Goal: Task Accomplishment & Management: Manage account settings

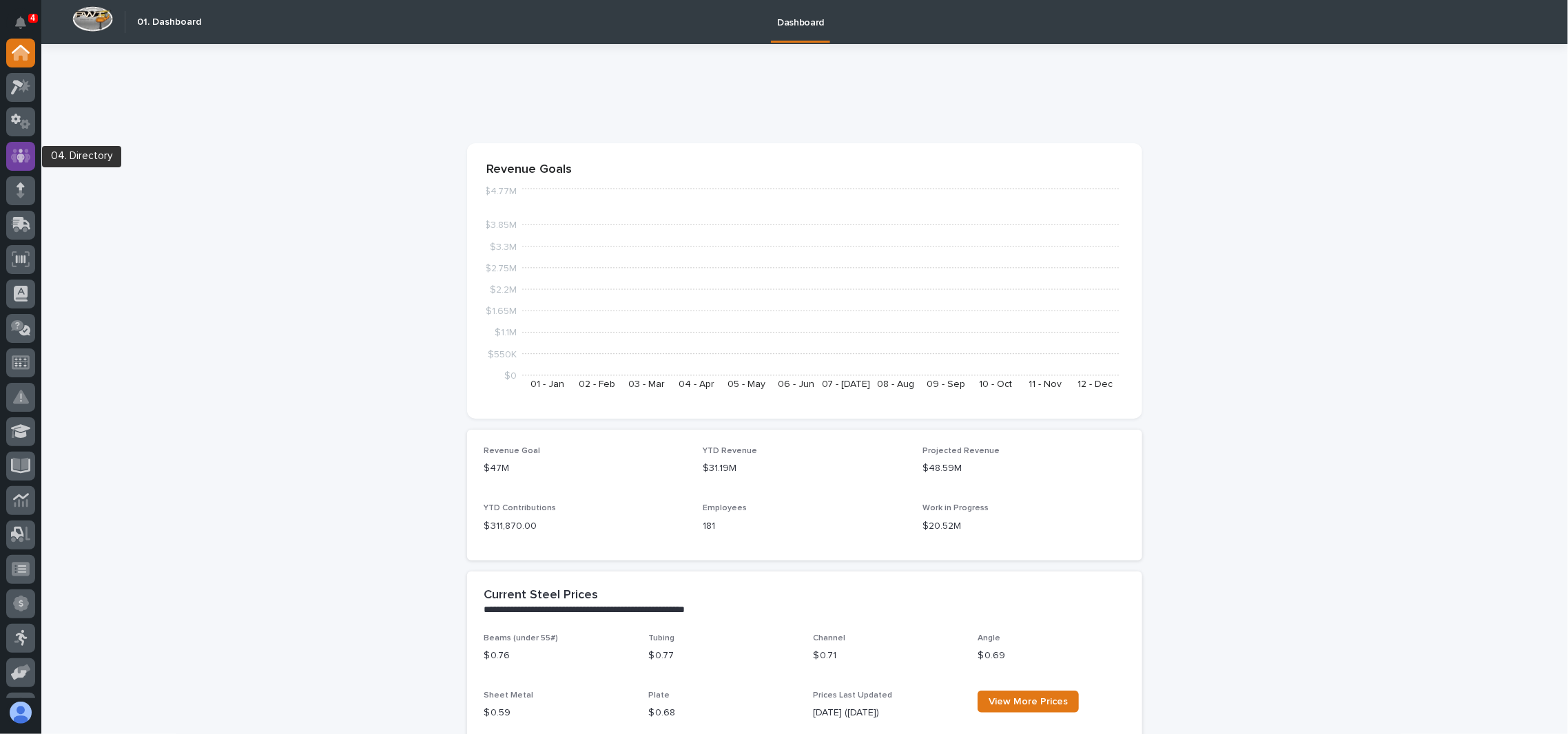
click at [17, 154] on icon at bounding box center [20, 156] width 9 height 14
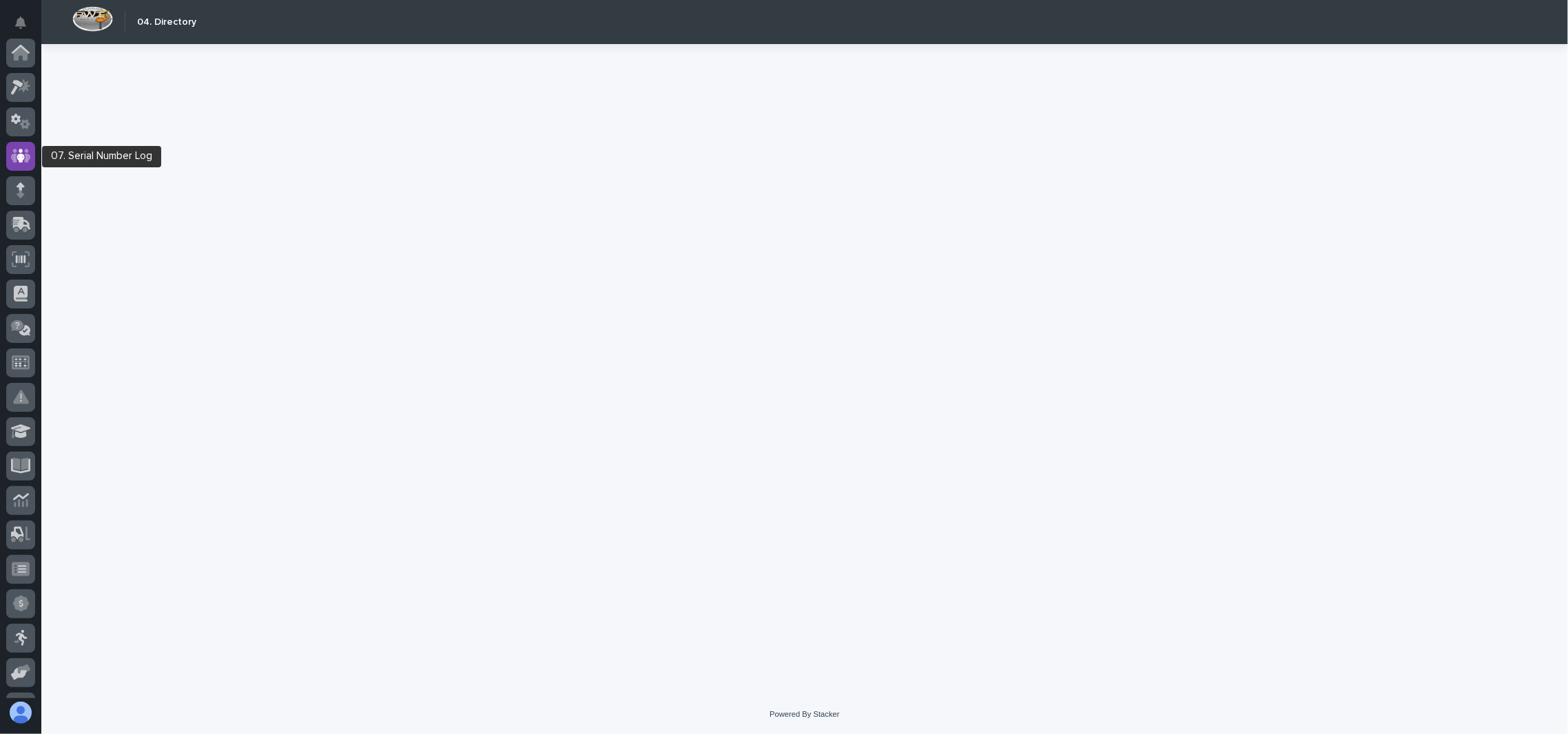
scroll to position [104, 0]
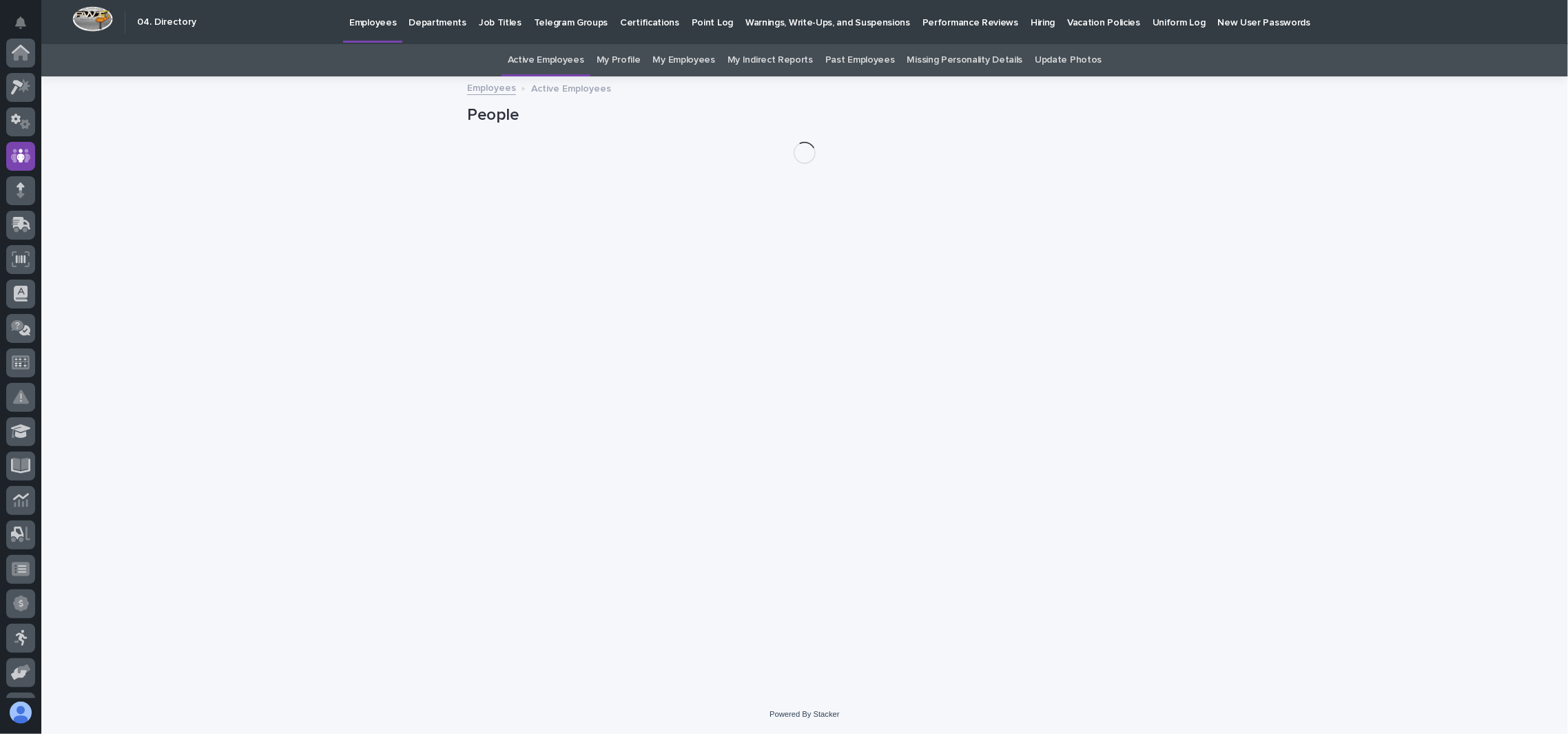
scroll to position [104, 0]
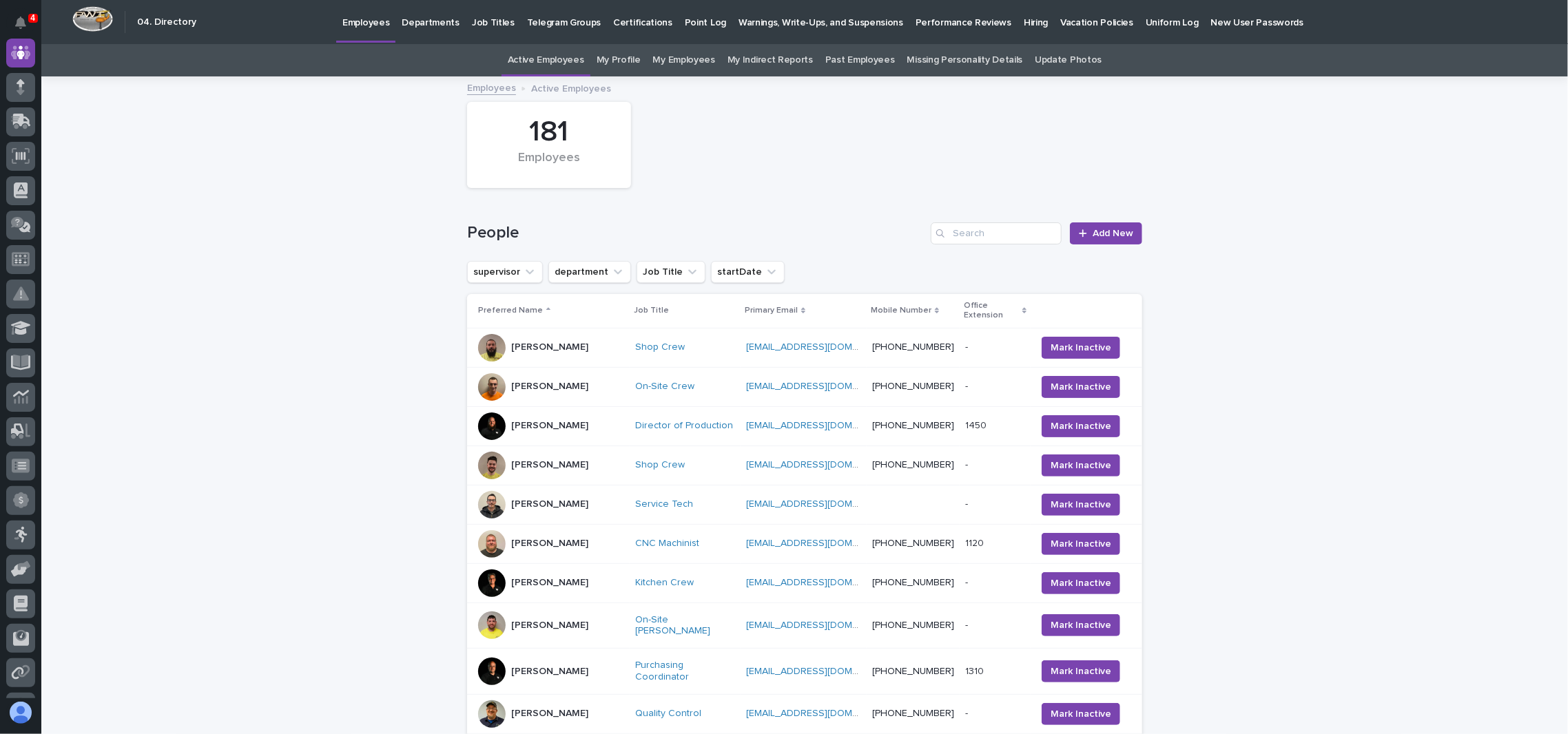
click at [1024, 18] on p "Hiring" at bounding box center [1035, 14] width 24 height 29
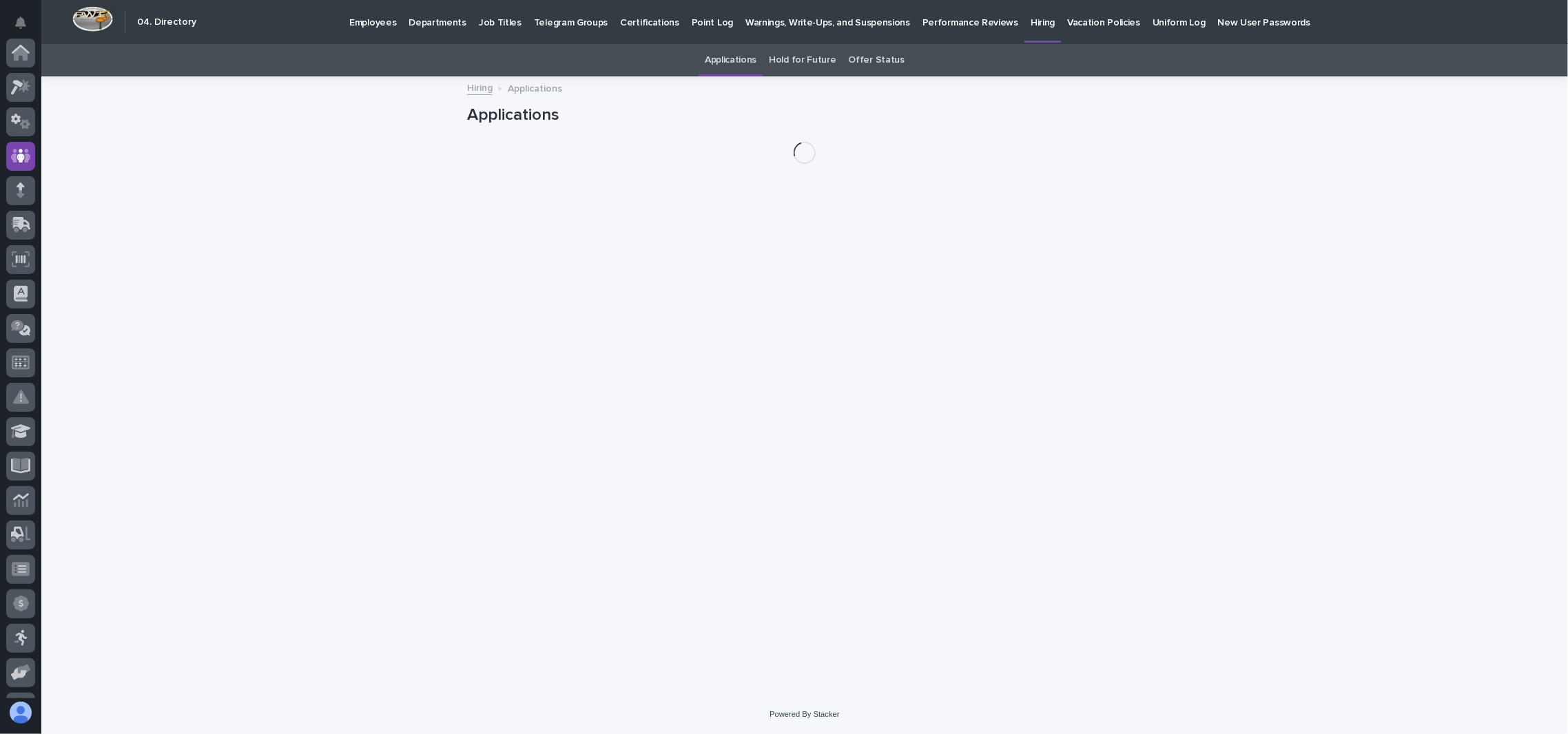
scroll to position [104, 0]
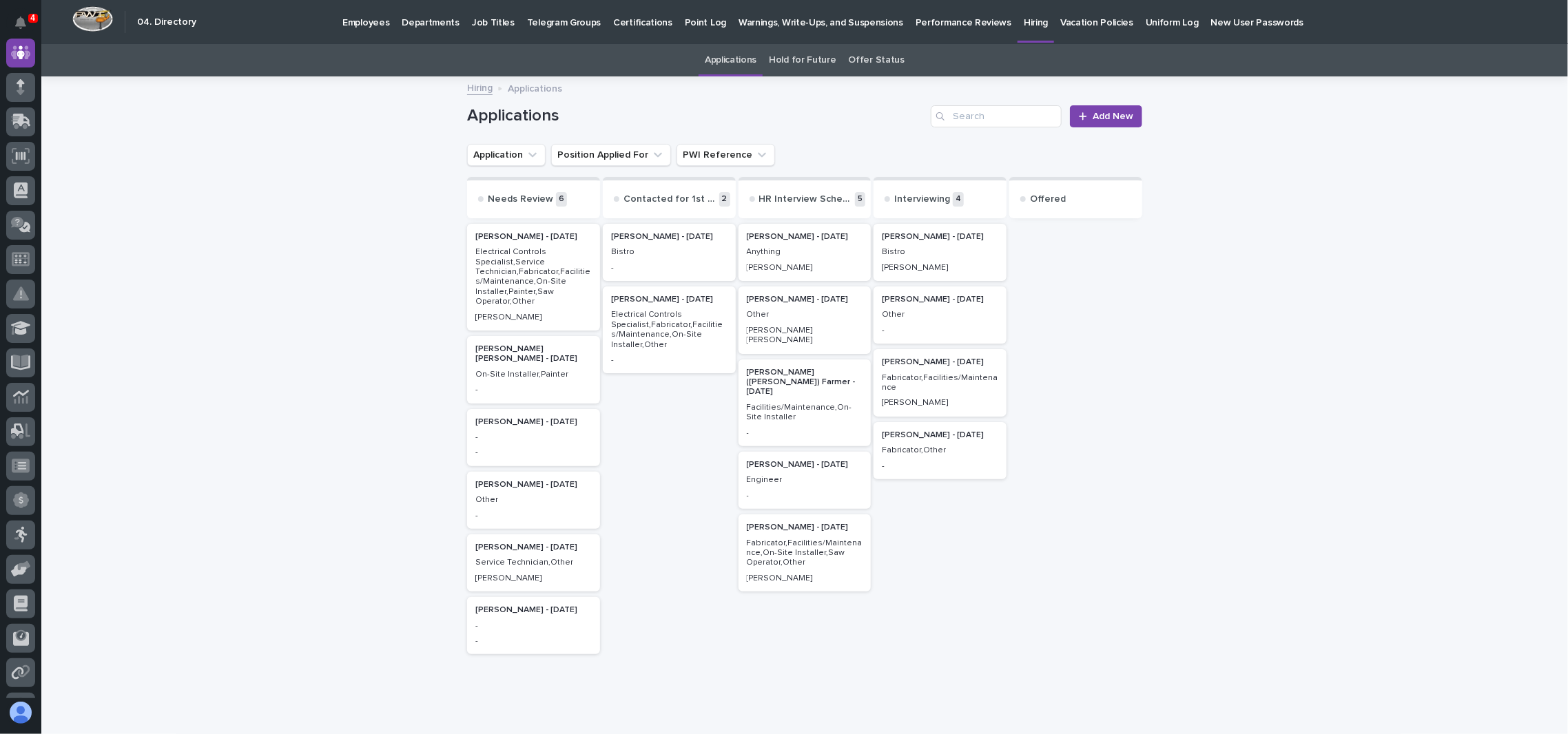
click at [793, 260] on div "[PERSON_NAME]" at bounding box center [805, 267] width 116 height 13
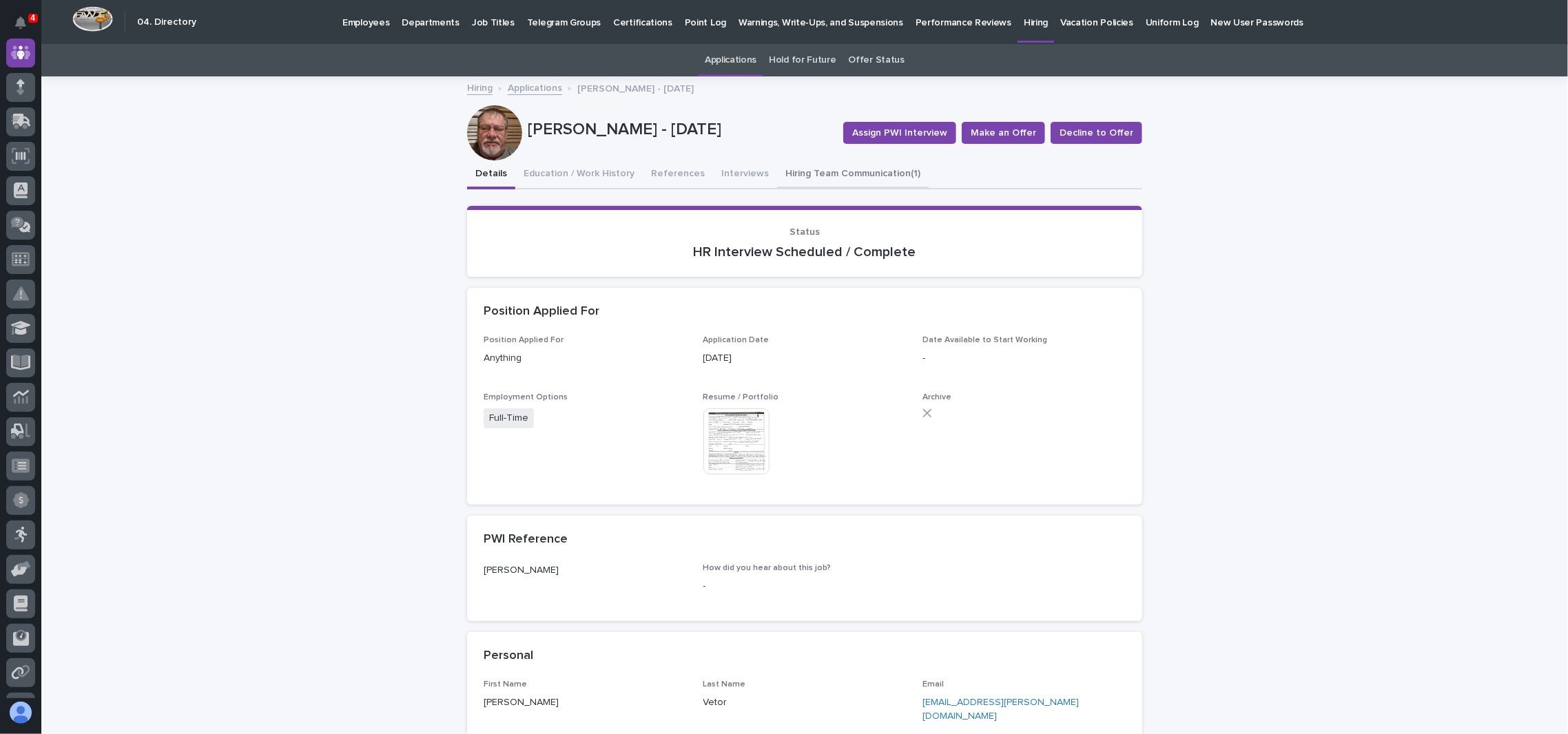
click at [805, 173] on button "Hiring Team Communication (1)" at bounding box center [853, 175] width 151 height 29
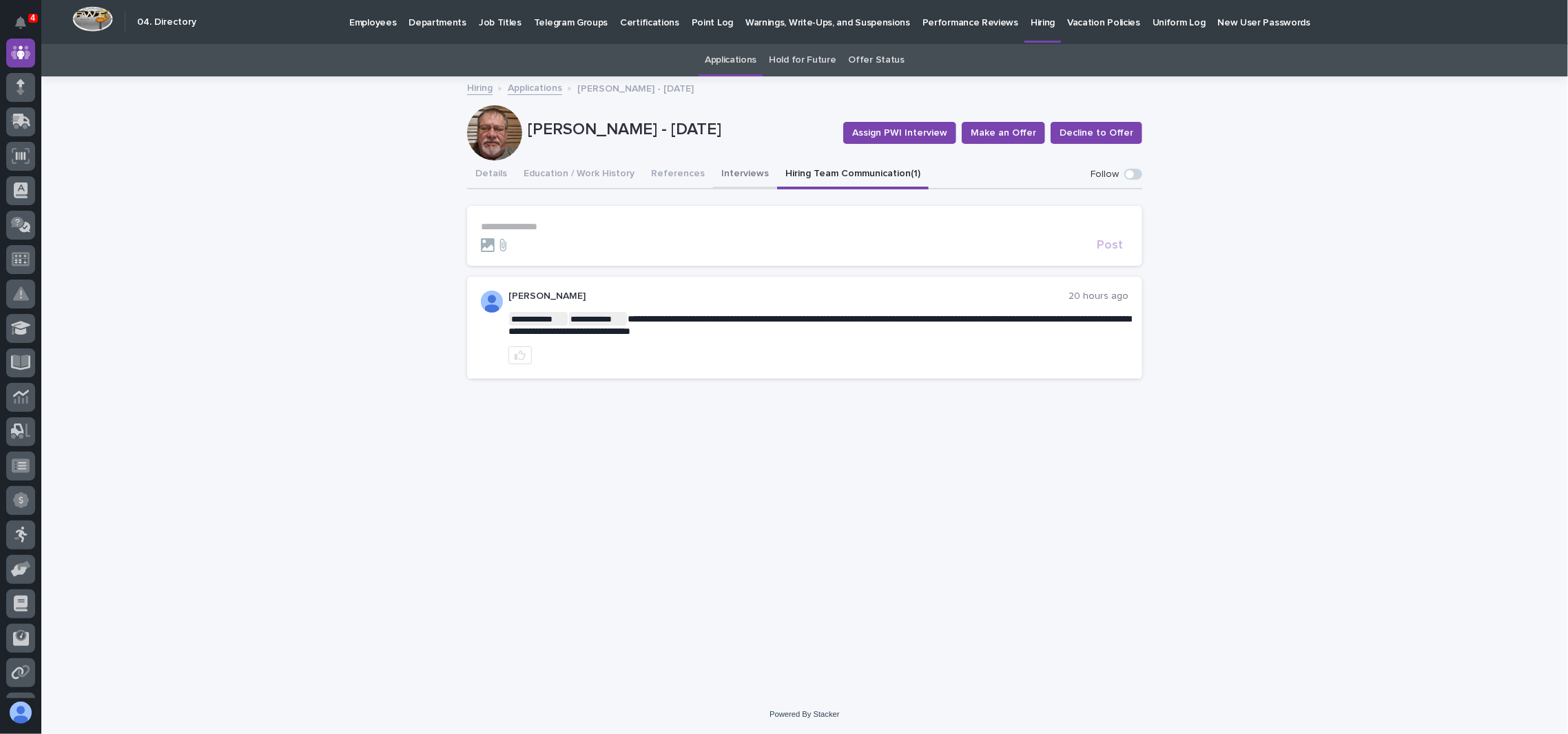
click at [740, 176] on button "Interviews" at bounding box center [745, 175] width 64 height 29
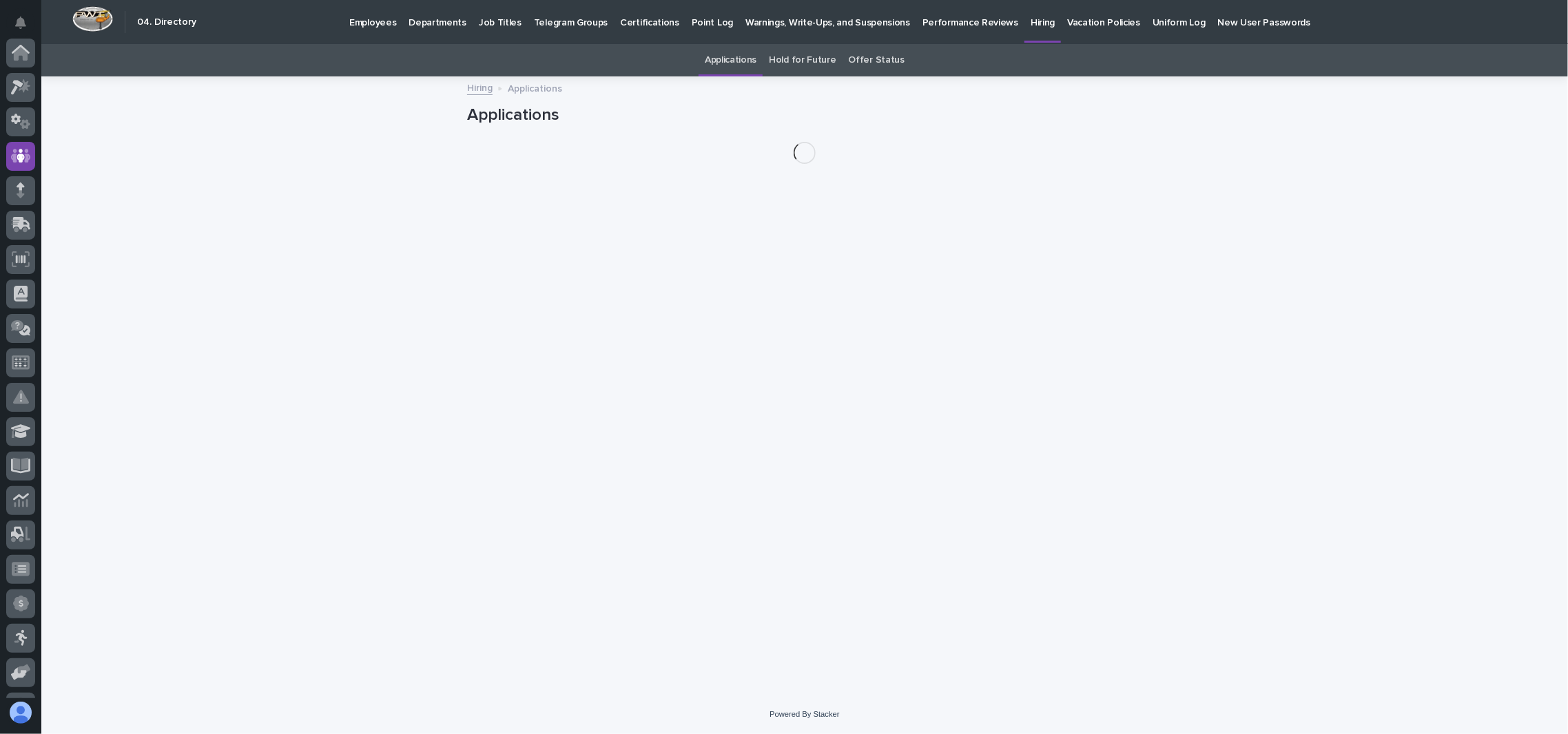
scroll to position [104, 0]
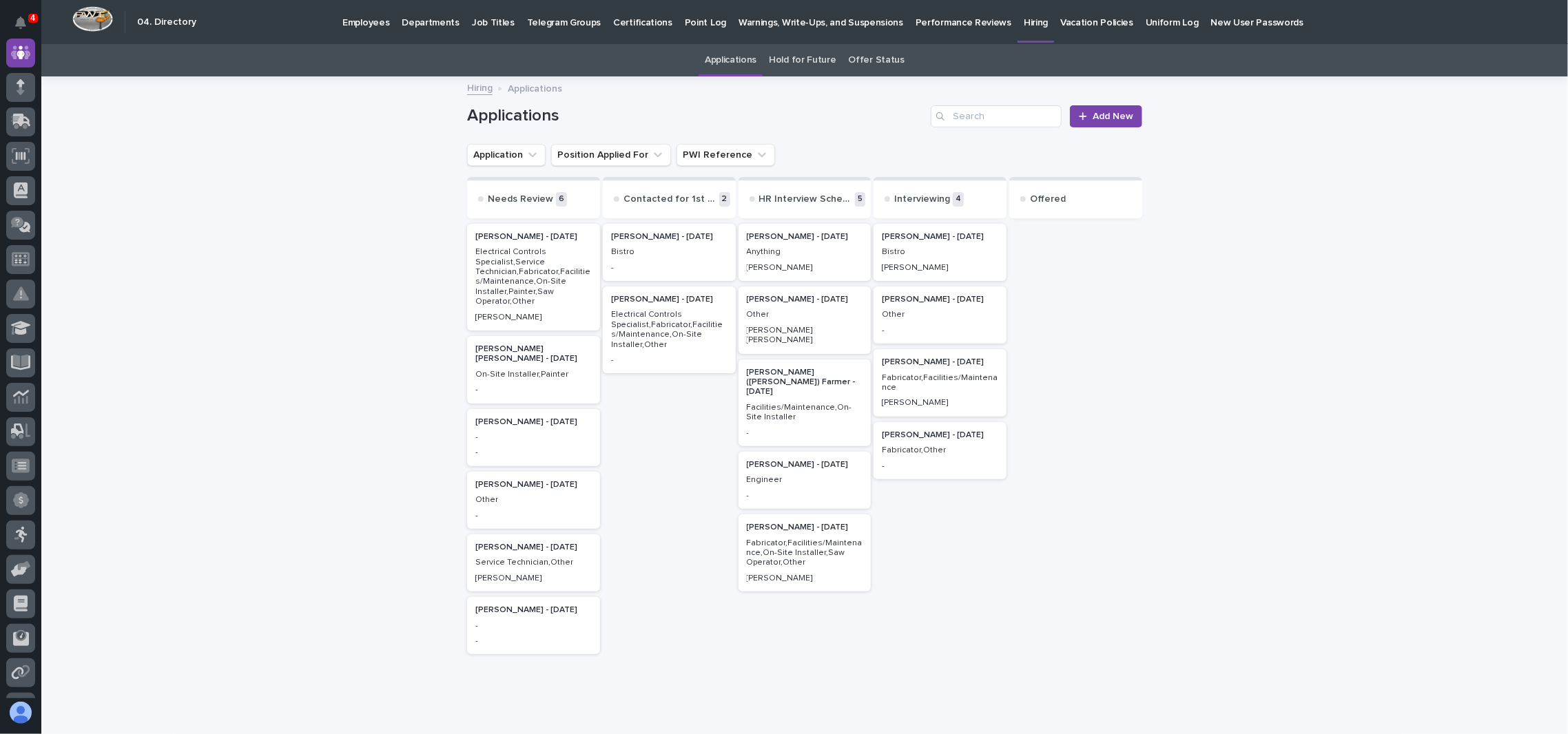
click at [676, 245] on div "Bistro" at bounding box center [669, 251] width 116 height 13
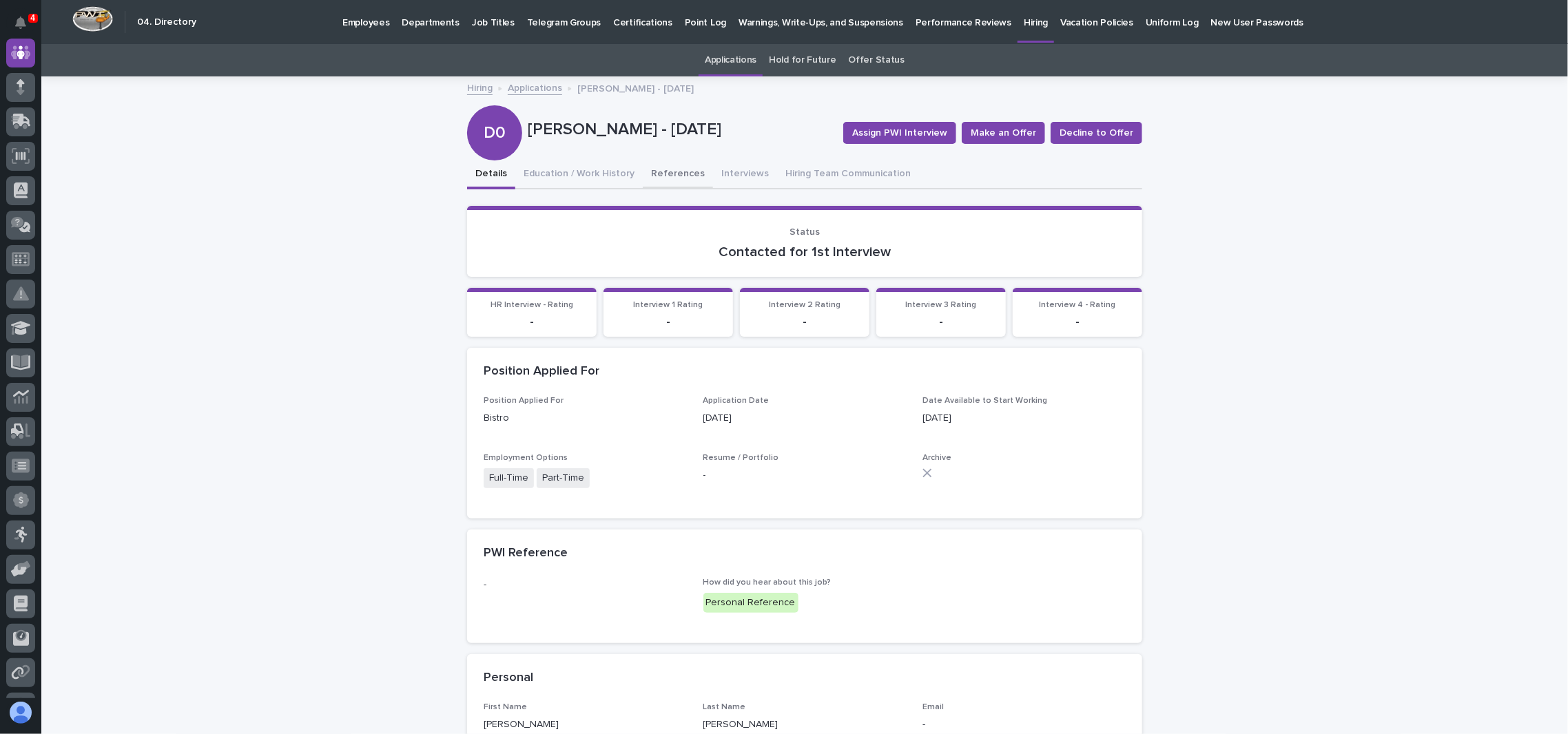
click at [609, 165] on button "Education / Work History" at bounding box center [579, 175] width 127 height 29
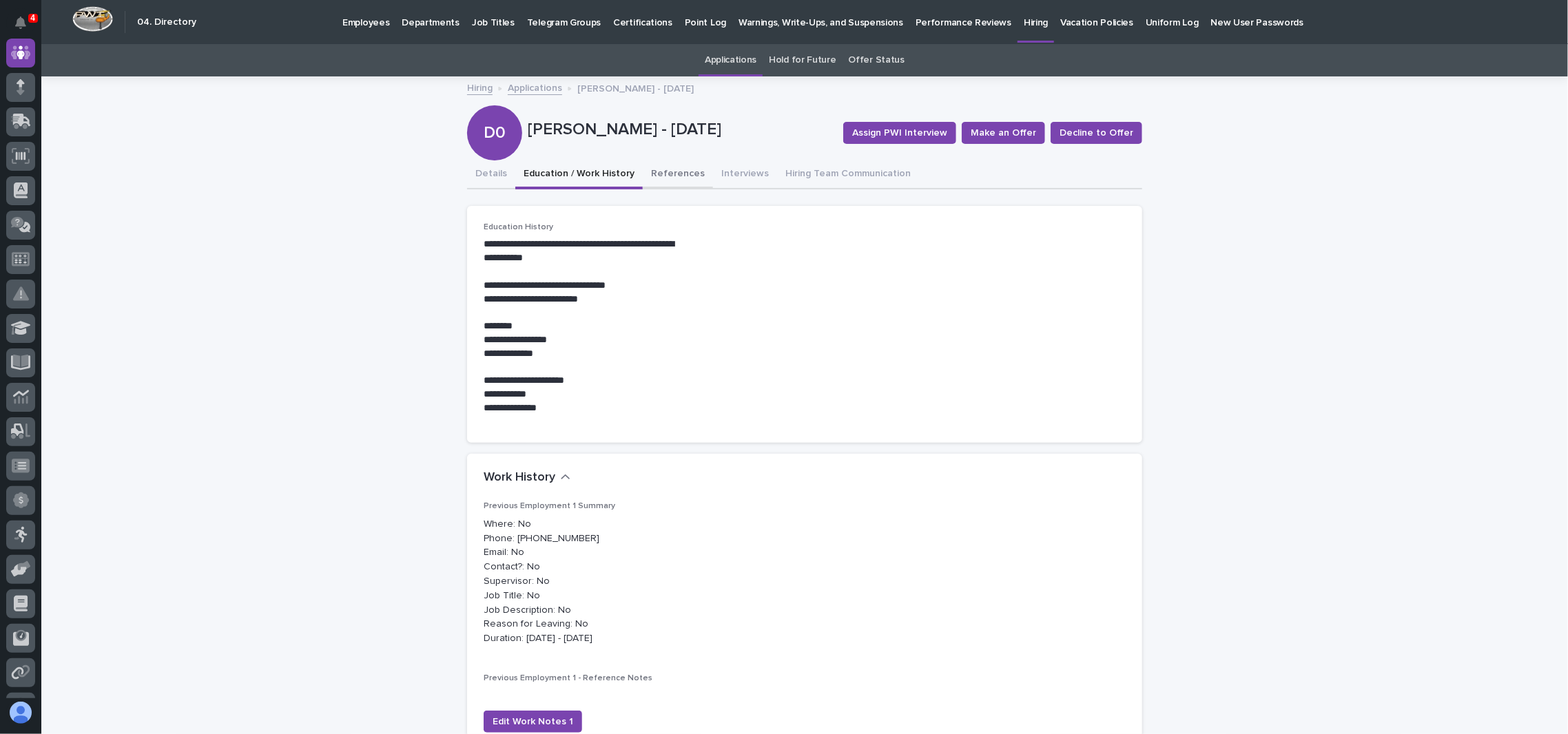
drag, startPoint x: 668, startPoint y: 181, endPoint x: 645, endPoint y: 173, distance: 24.4
click at [668, 180] on button "References" at bounding box center [678, 175] width 71 height 29
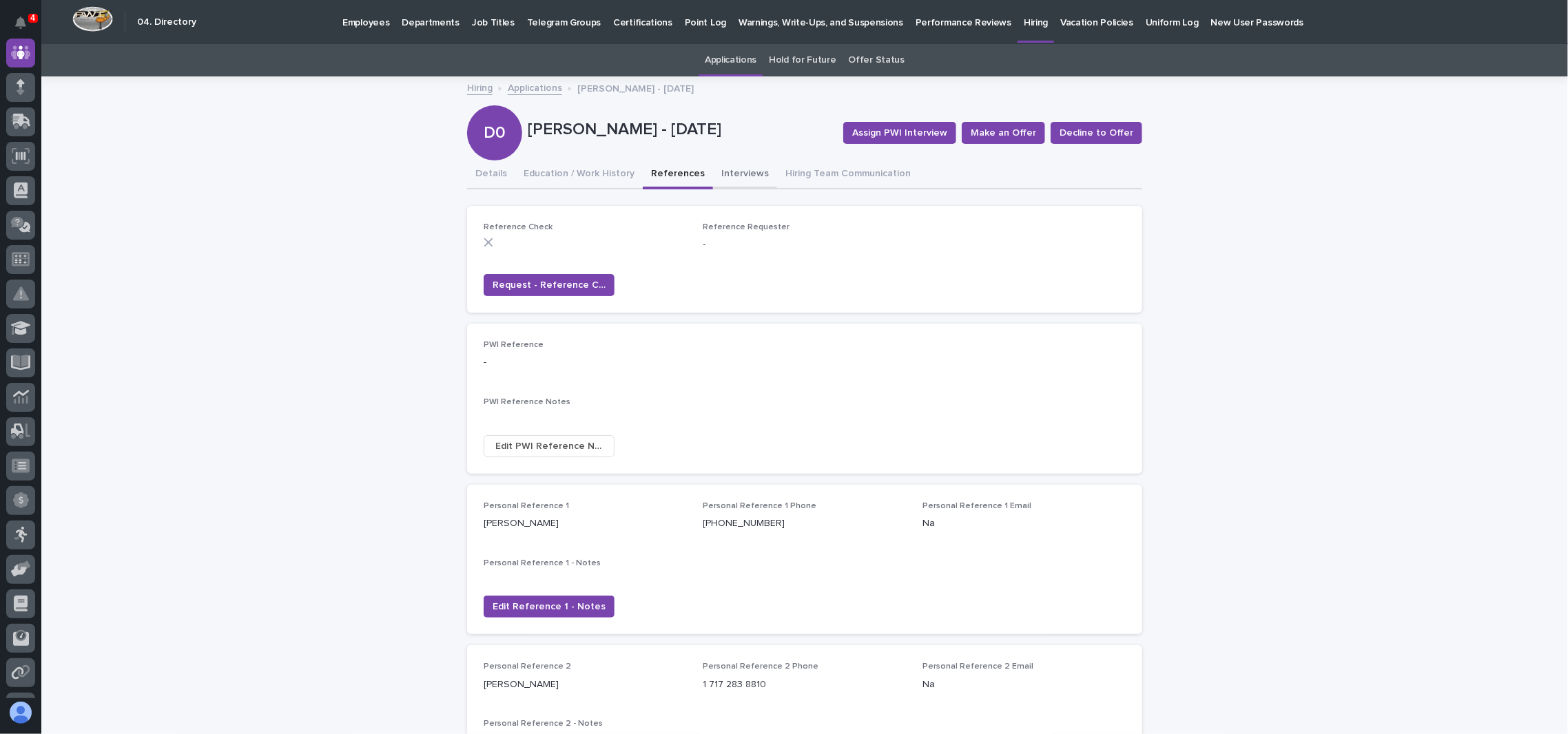
click at [717, 162] on button "Interviews" at bounding box center [745, 175] width 64 height 29
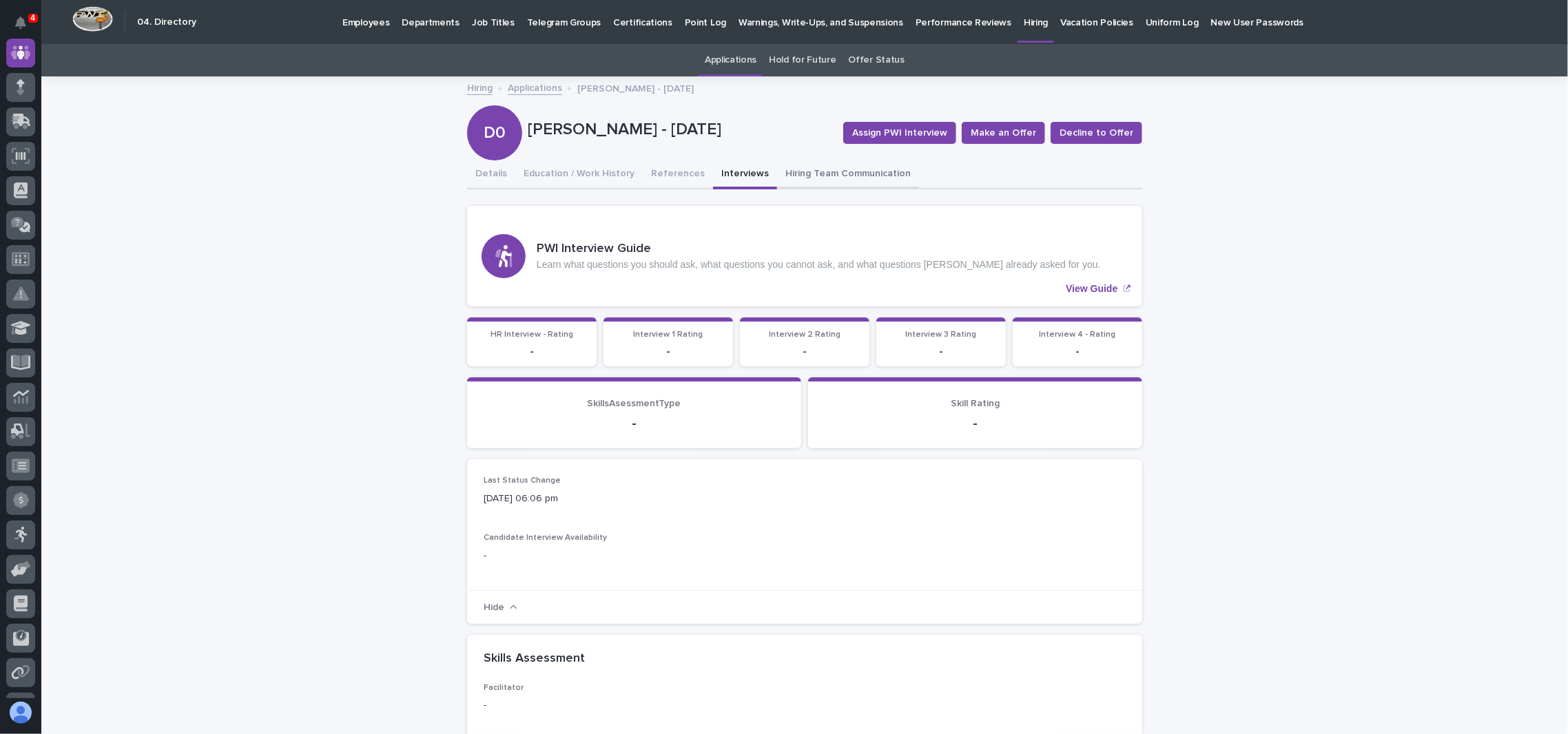
click at [863, 184] on button "Hiring Team Communication" at bounding box center [848, 175] width 142 height 29
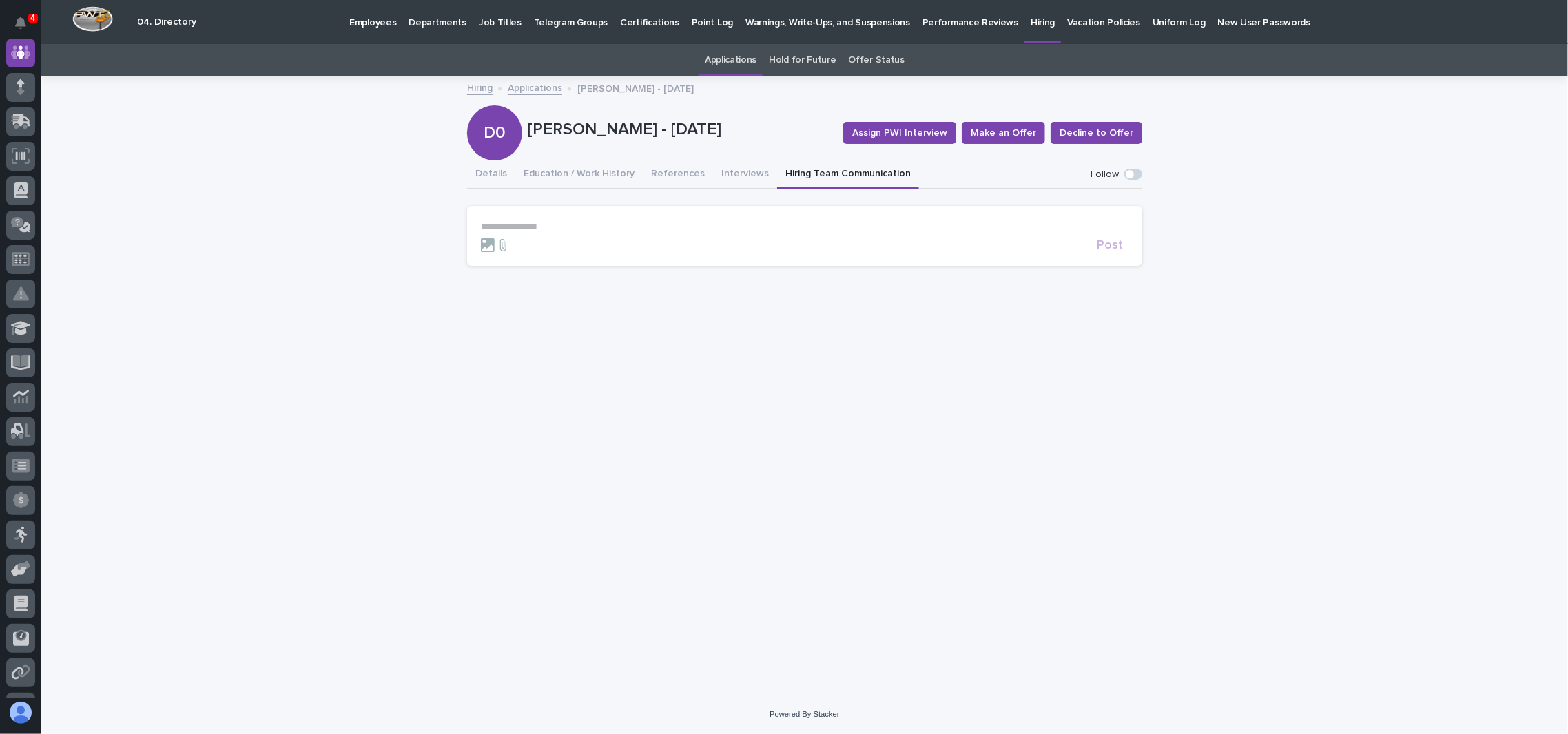
click at [543, 85] on link "Applications" at bounding box center [534, 87] width 54 height 16
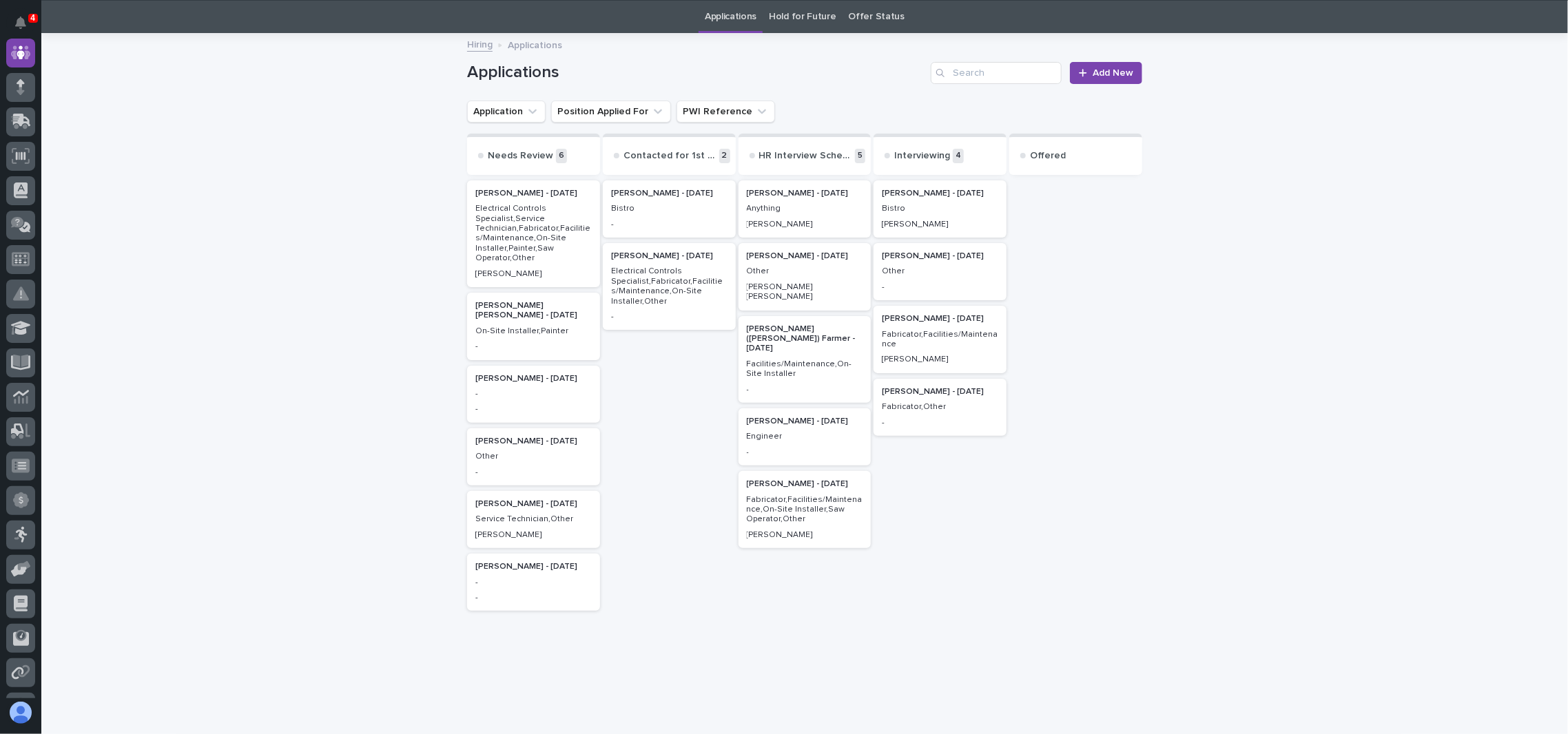
scroll to position [44, 0]
